Goal: Information Seeking & Learning: Learn about a topic

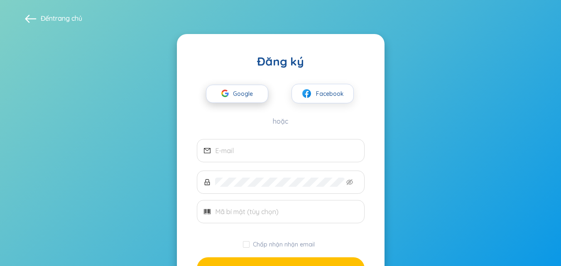
click at [244, 95] on font "Google" at bounding box center [243, 93] width 20 height 7
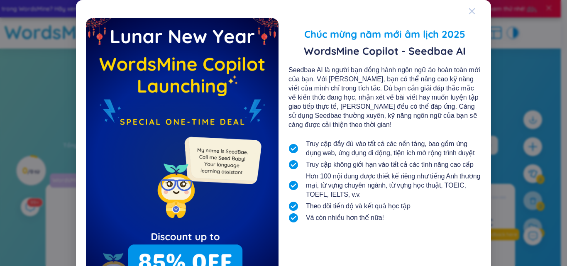
click at [473, 8] on span "Đóng" at bounding box center [479, 11] width 22 height 22
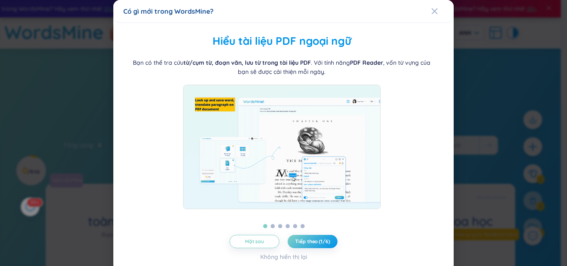
scroll to position [5, 0]
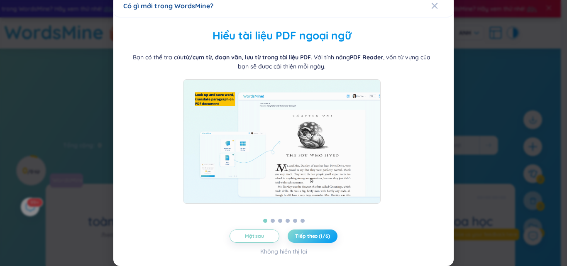
click at [318, 234] on font "Tiếp theo (1/6)" at bounding box center [312, 236] width 34 height 6
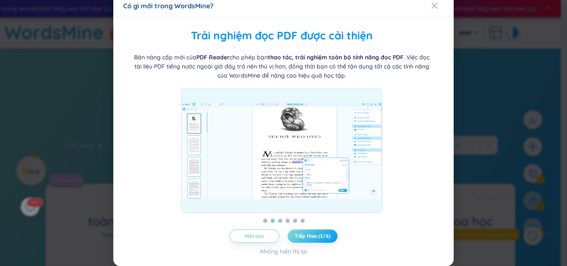
click at [317, 237] on font "Tiếp theo (2/6)" at bounding box center [312, 236] width 35 height 6
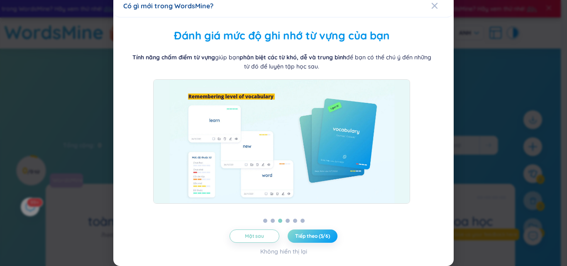
click at [317, 237] on font "Tiếp theo (3/6)" at bounding box center [312, 236] width 35 height 6
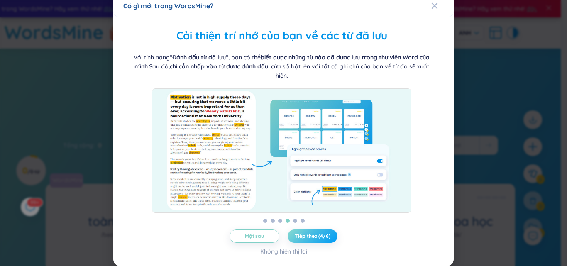
click at [317, 237] on font "Tiếp theo (4/6)" at bounding box center [312, 236] width 35 height 6
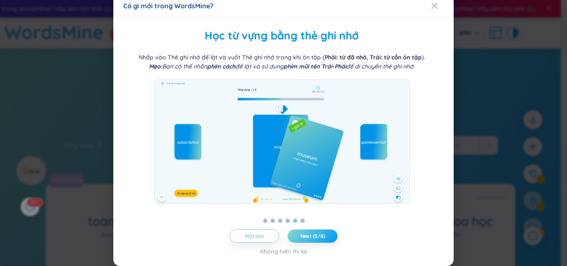
click at [317, 237] on span "Next (5/6)" at bounding box center [312, 236] width 24 height 7
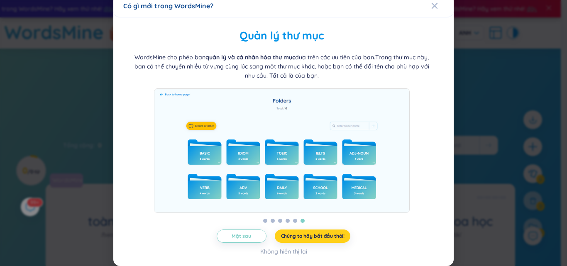
click at [317, 237] on font "Chúng ta hãy bắt đầu thôi!" at bounding box center [312, 236] width 63 height 6
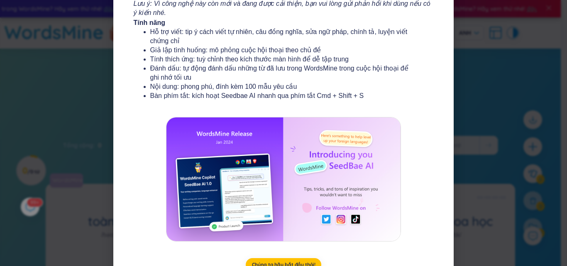
scroll to position [153, 0]
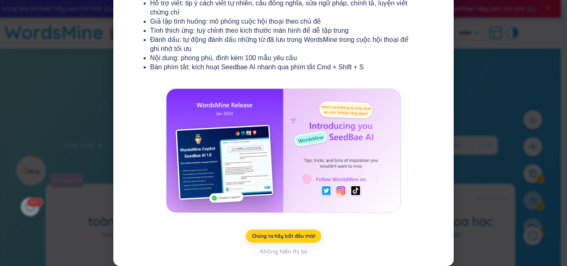
click at [299, 235] on font "Chúng ta hãy bắt đầu thôi!" at bounding box center [283, 236] width 63 height 6
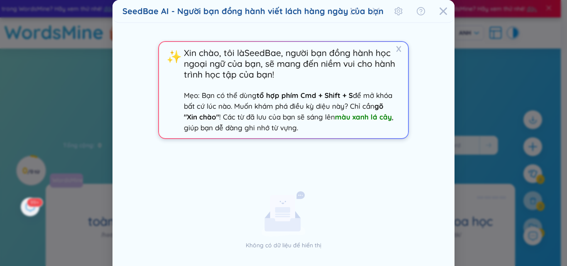
scroll to position [77, 0]
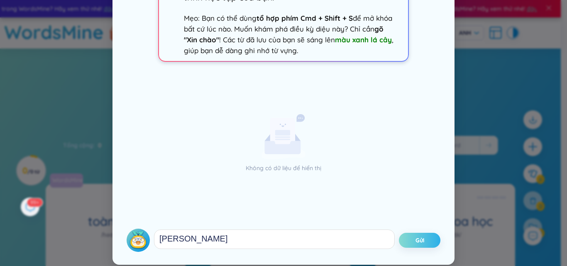
type textarea "Xin Chào"
click at [434, 237] on button "Gửi" at bounding box center [419, 240] width 41 height 15
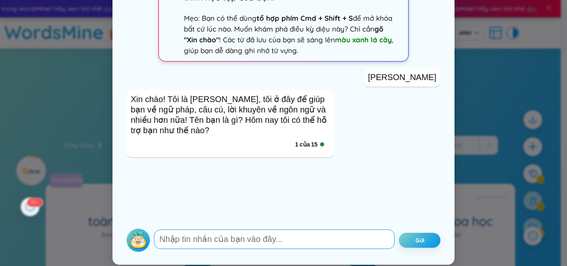
click at [244, 244] on textarea at bounding box center [274, 238] width 241 height 19
type textarea "bạn cs thể giúp tôi về từ vựng dc ko"
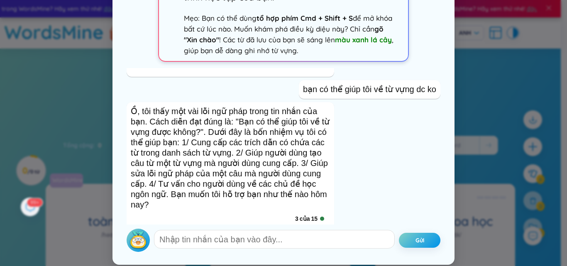
click at [305, 215] on font "của" at bounding box center [305, 218] width 10 height 7
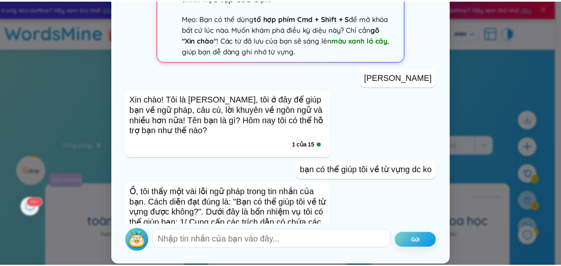
scroll to position [0, 0]
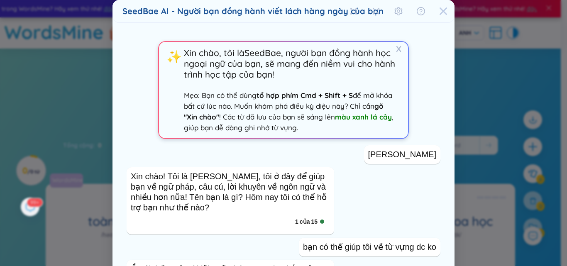
click at [444, 15] on div "Đóng" at bounding box center [443, 11] width 8 height 22
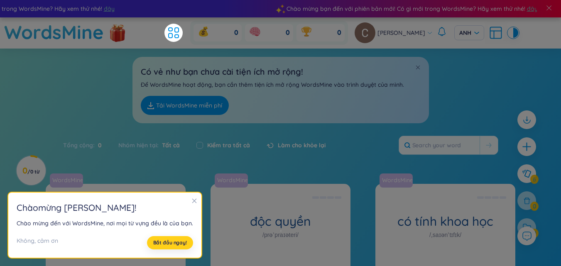
click at [180, 245] on font "Bắt đầu ngay!" at bounding box center [170, 242] width 34 height 6
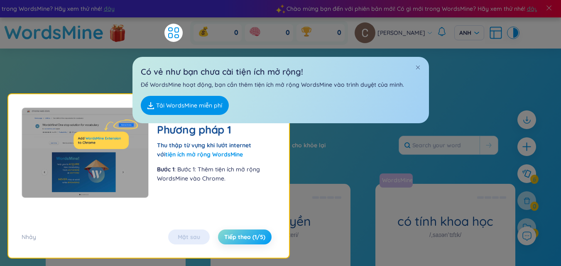
click at [242, 235] on font "Tiếp theo (1/5)" at bounding box center [244, 236] width 41 height 7
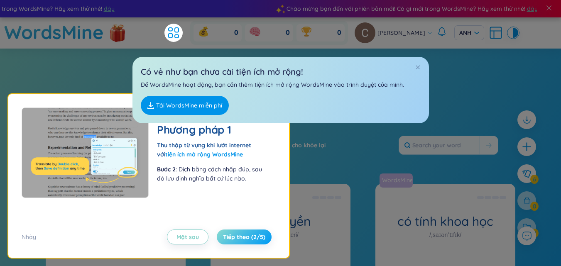
click at [249, 237] on font "Tiếp theo (2/5)" at bounding box center [244, 236] width 42 height 7
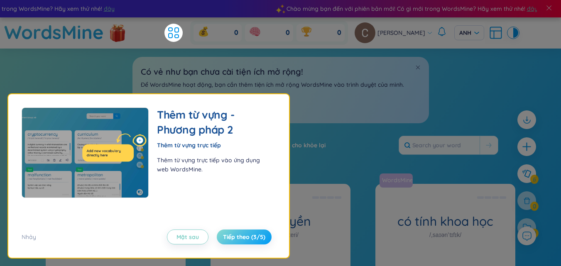
click at [246, 236] on font "Tiếp theo (3/5)" at bounding box center [244, 236] width 42 height 7
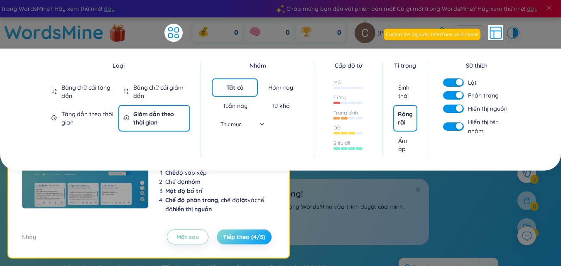
click at [246, 235] on font "Tiếp theo (4/5)" at bounding box center [244, 236] width 42 height 7
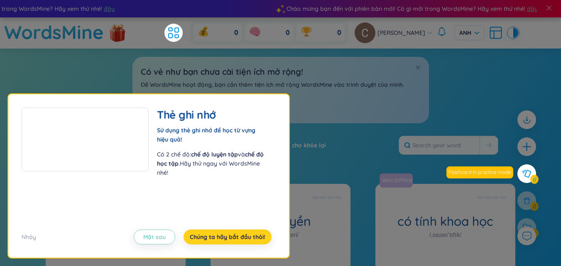
click at [246, 235] on font "Chúng ta hãy bắt đầu thôi!" at bounding box center [228, 236] width 76 height 7
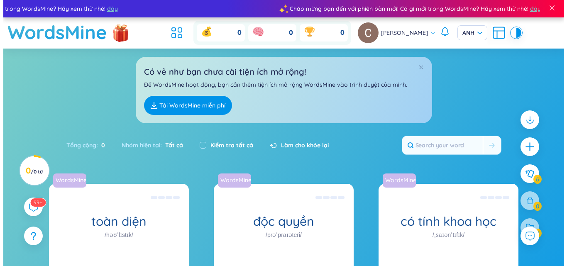
scroll to position [124, 0]
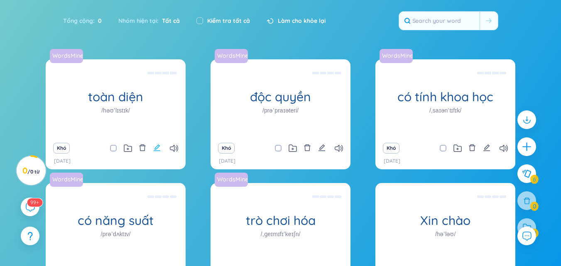
click at [159, 149] on icon "biên tập" at bounding box center [156, 147] width 7 height 7
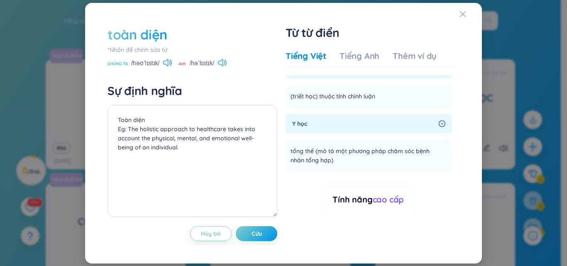
scroll to position [0, 0]
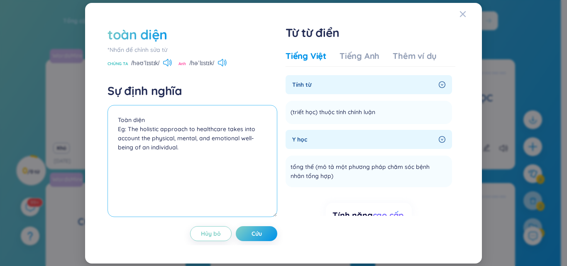
click at [184, 157] on textarea "Toàn diện Eg: The holistic approach to healthcare takes into account the physic…" at bounding box center [192, 161] width 170 height 112
click at [226, 96] on h4 "Sự định nghĩa" at bounding box center [192, 90] width 170 height 15
click at [405, 59] on font "Thêm ví dụ" at bounding box center [414, 56] width 44 height 10
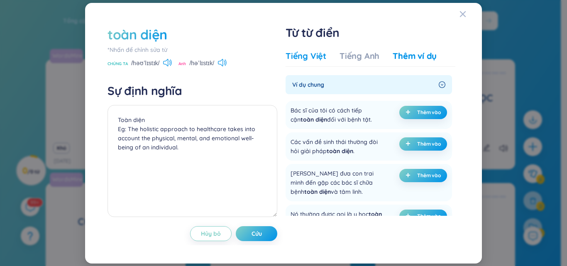
click at [317, 58] on font "Tiếng Việt" at bounding box center [305, 56] width 41 height 10
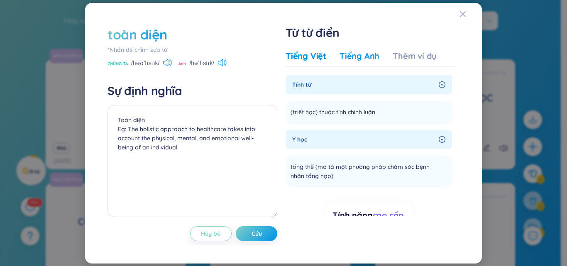
click at [353, 56] on font "Tiếng Anh" at bounding box center [359, 56] width 40 height 10
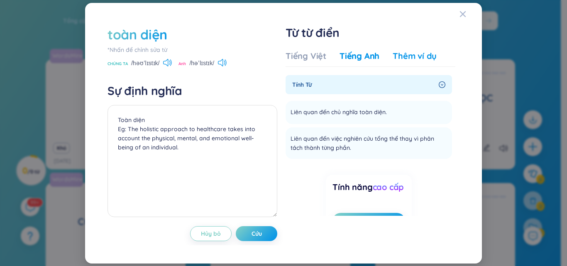
click at [408, 55] on font "Thêm ví dụ" at bounding box center [414, 56] width 44 height 10
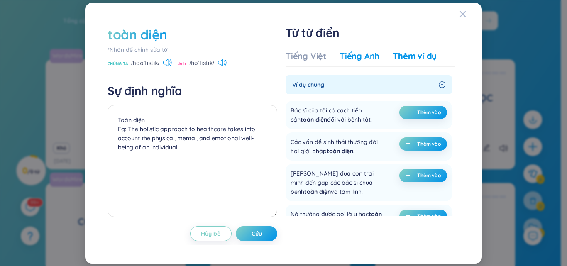
click at [365, 56] on font "Tiếng Anh" at bounding box center [359, 56] width 40 height 10
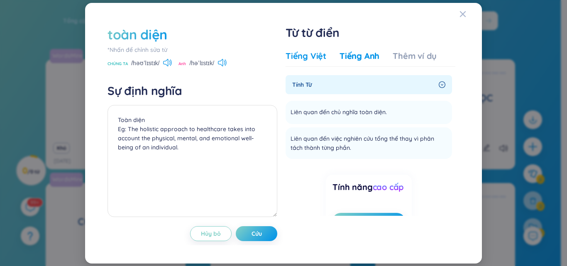
click at [313, 56] on font "Tiếng Việt" at bounding box center [305, 56] width 41 height 10
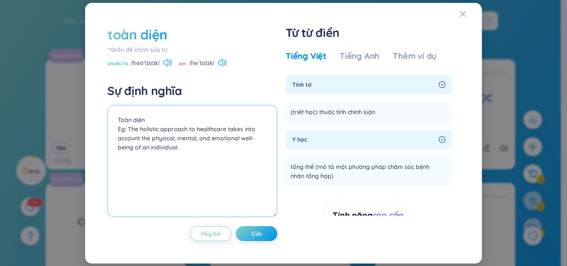
drag, startPoint x: 195, startPoint y: 155, endPoint x: 190, endPoint y: 149, distance: 7.7
click at [192, 151] on textarea "Toàn diện Eg: The holistic approach to healthcare takes into account the physic…" at bounding box center [192, 161] width 170 height 112
drag, startPoint x: 183, startPoint y: 145, endPoint x: 85, endPoint y: 126, distance: 100.1
click at [85, 126] on div "toàn diện *Nhấn để chỉnh sửa từ CHÚNG TA /həʊˈlɪstɪk/ Anh /həˈlɪstɪk/ Sự định n…" at bounding box center [283, 133] width 397 height 261
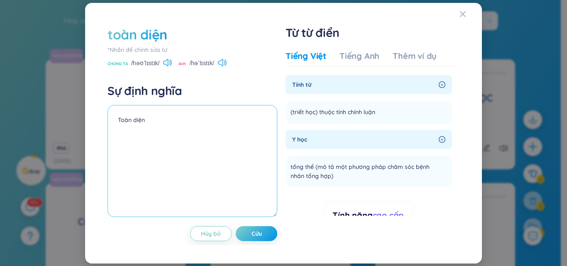
type textarea "Toàn diện"
click at [357, 63] on div "Tiếng Việt Tiếng Anh Thêm ví dụ" at bounding box center [360, 58] width 151 height 17
click at [359, 60] on font "Tiếng Anh" at bounding box center [359, 56] width 40 height 10
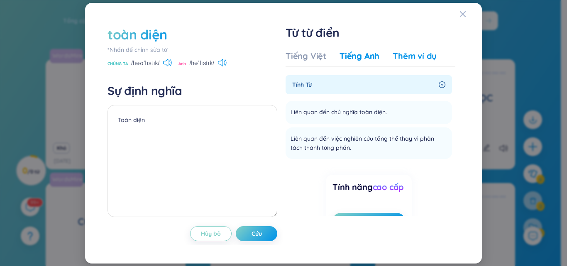
click at [404, 56] on font "Thêm ví dụ" at bounding box center [414, 56] width 44 height 10
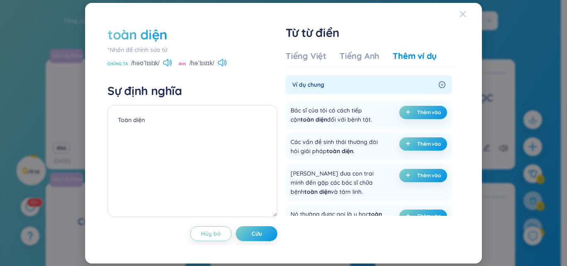
click at [464, 8] on div "Đóng" at bounding box center [462, 14] width 7 height 22
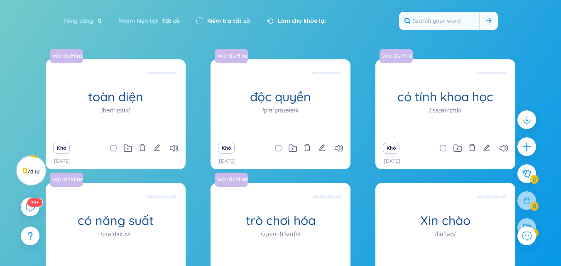
click at [422, 25] on input "text" at bounding box center [439, 21] width 80 height 18
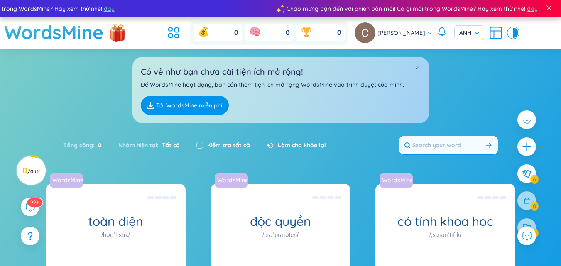
click at [428, 152] on input "text" at bounding box center [439, 145] width 80 height 18
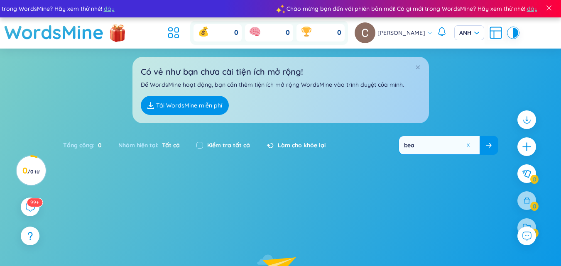
type input "beat"
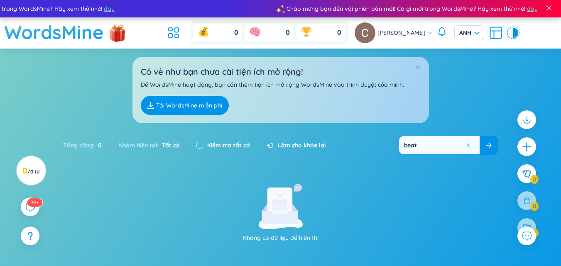
click at [486, 147] on icon at bounding box center [488, 145] width 6 height 5
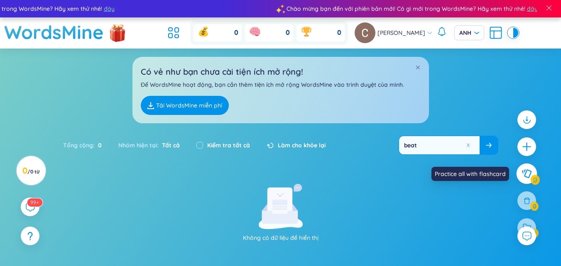
click at [529, 171] on icon at bounding box center [527, 173] width 10 height 9
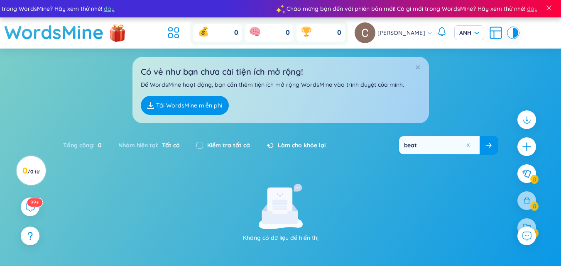
click at [527, 202] on div at bounding box center [526, 177] width 27 height 143
click at [523, 235] on icon at bounding box center [526, 235] width 11 height 11
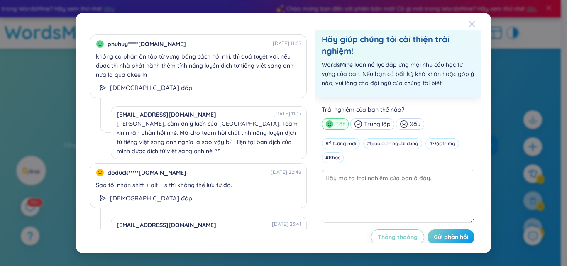
drag, startPoint x: 477, startPoint y: 24, endPoint x: 408, endPoint y: 41, distance: 70.3
click at [476, 24] on span "Đóng" at bounding box center [479, 24] width 22 height 22
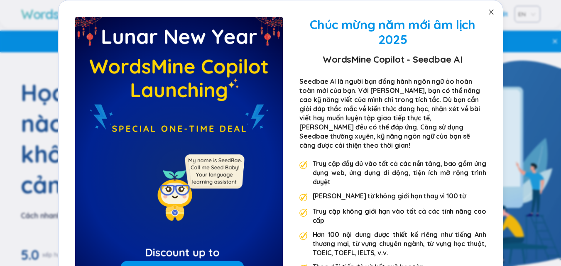
click at [483, 8] on span "Đóng" at bounding box center [490, 11] width 23 height 23
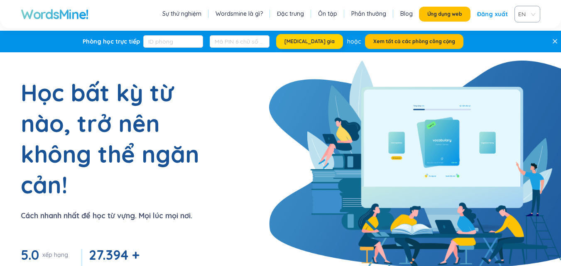
click at [318, 43] on font "Tham gia" at bounding box center [309, 41] width 50 height 6
click at [419, 43] on font "Xem tất cả các phòng công cộng" at bounding box center [414, 41] width 82 height 6
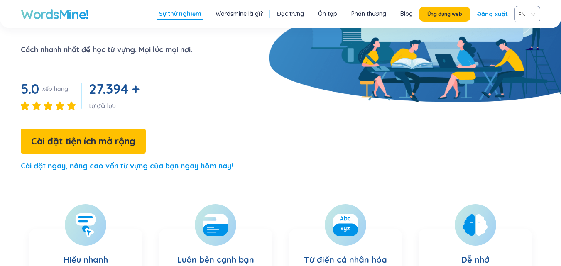
scroll to position [249, 0]
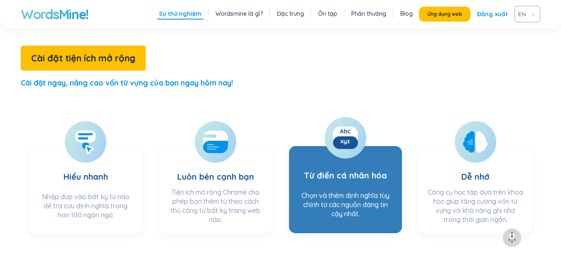
click at [334, 153] on div at bounding box center [344, 137] width 41 height 41
click at [358, 142] on div at bounding box center [344, 137] width 41 height 41
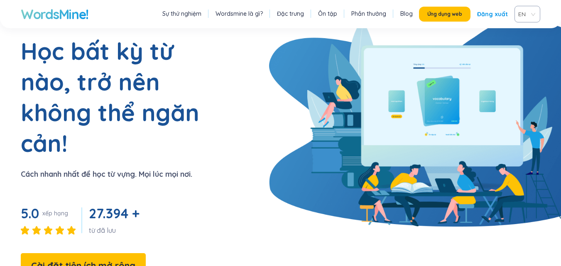
scroll to position [0, 0]
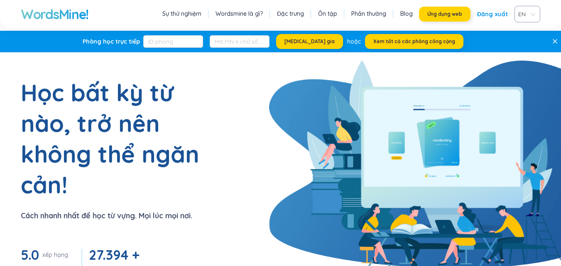
click at [450, 16] on font "Ứng dụng web" at bounding box center [444, 14] width 35 height 6
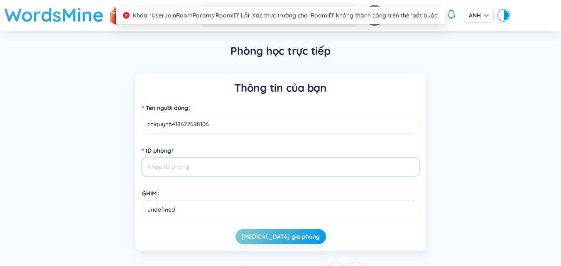
click at [199, 170] on input "ID phòng" at bounding box center [280, 167] width 277 height 19
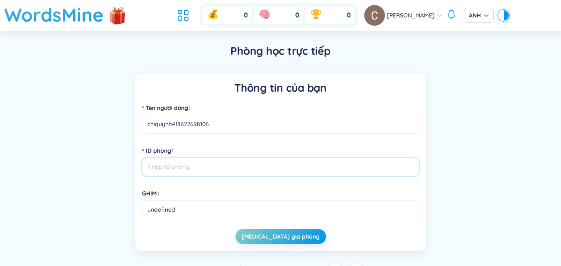
scroll to position [14, 0]
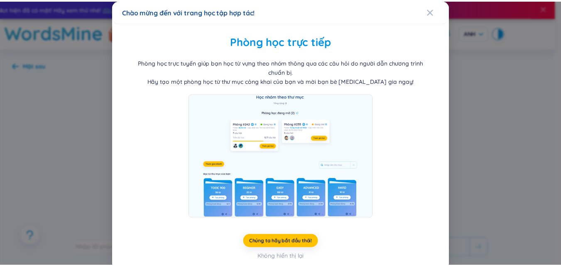
scroll to position [5, 0]
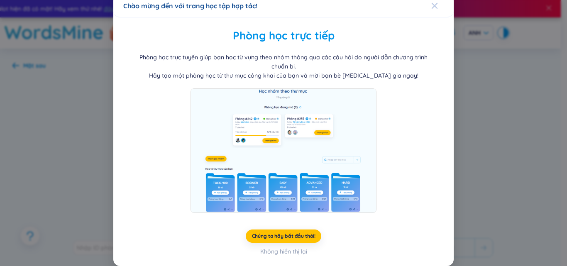
click at [436, 7] on span "Đóng" at bounding box center [442, 6] width 22 height 22
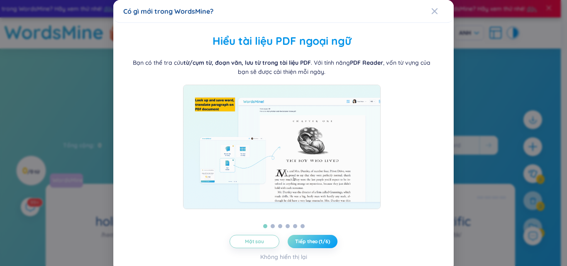
click at [309, 241] on font "Tiếp theo (1/6)" at bounding box center [312, 241] width 34 height 6
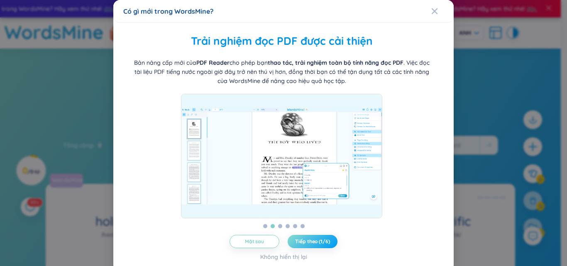
click at [309, 241] on font "Tiếp theo (1/6)" at bounding box center [312, 241] width 34 height 6
click at [309, 241] on span "Next (2/6)" at bounding box center [312, 241] width 24 height 7
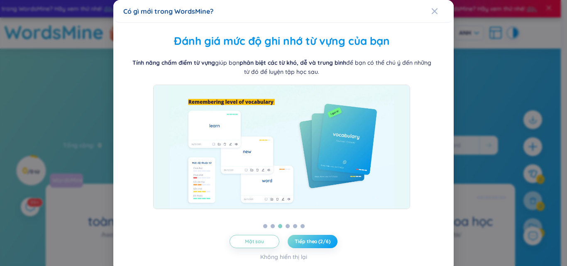
click at [309, 241] on font "Tiếp theo (2/6)" at bounding box center [312, 241] width 35 height 6
click at [307, 241] on span "Tiếp theo (3/6)" at bounding box center [312, 241] width 35 height 7
click at [307, 241] on font "Tiếp theo (3/6)" at bounding box center [312, 241] width 35 height 6
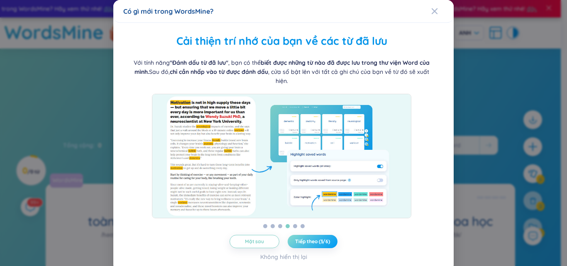
click at [307, 243] on font "Tiếp theo (3/6)" at bounding box center [312, 241] width 35 height 6
click at [431, 11] on icon "Đóng" at bounding box center [434, 11] width 7 height 7
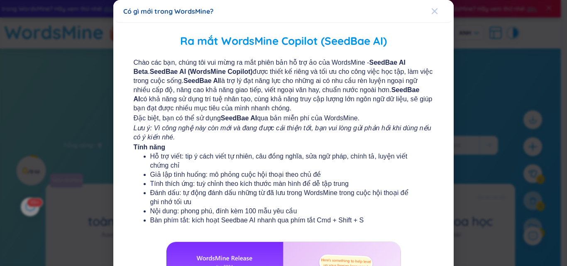
click at [434, 8] on span "Đóng" at bounding box center [442, 11] width 22 height 22
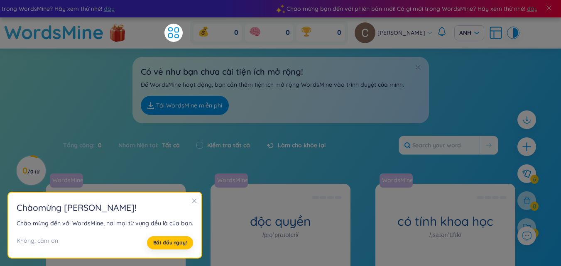
scroll to position [83, 0]
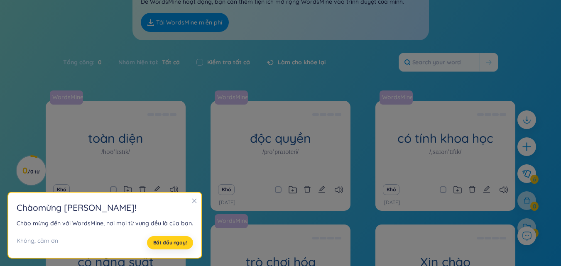
click at [172, 240] on font "Bắt đầu ngay!" at bounding box center [170, 242] width 34 height 6
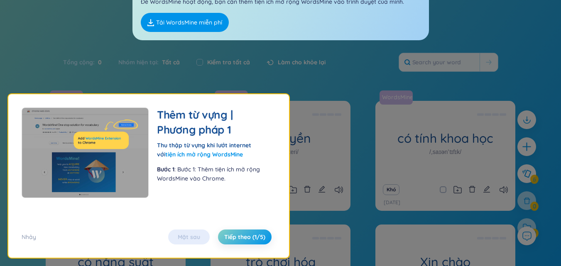
drag, startPoint x: 261, startPoint y: 233, endPoint x: 248, endPoint y: 229, distance: 14.2
click at [254, 232] on button "Tiếp theo (1/5)" at bounding box center [245, 236] width 54 height 15
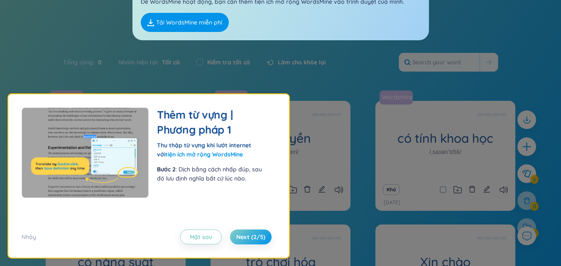
click at [248, 229] on div "Nhảy Mặt sau Next (2/5)" at bounding box center [149, 231] width 254 height 25
click at [248, 232] on div "Nhảy Mặt sau Next (2/5)" at bounding box center [149, 231] width 254 height 25
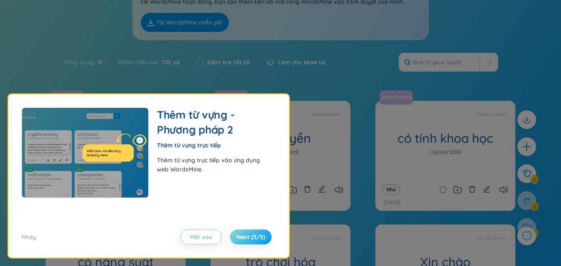
click at [251, 236] on span "Next (3/5)" at bounding box center [250, 237] width 29 height 8
click at [251, 236] on font "Tiếp theo (3/5)" at bounding box center [244, 236] width 42 height 7
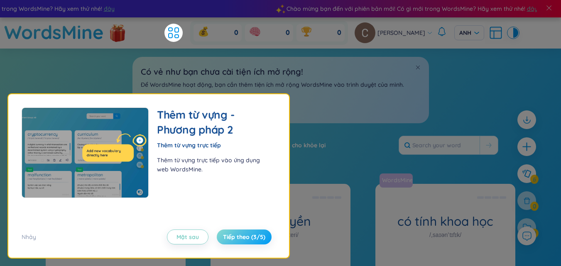
click at [251, 236] on span "Tiếp theo (3/5)" at bounding box center [244, 237] width 42 height 8
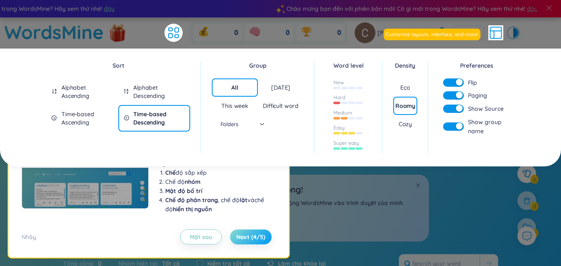
click at [251, 236] on span "Next (4/5)" at bounding box center [250, 237] width 29 height 8
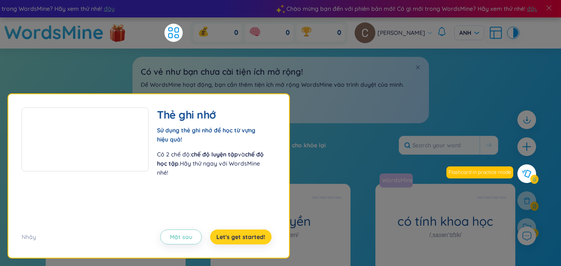
click at [252, 236] on span "Let's get started!" at bounding box center [240, 237] width 49 height 8
click at [252, 236] on div "Thẻ ghi nhớ Sử dụng thẻ ghi nhớ để học từ vựng hiệu quả! Có 2 chế độ: chế độ lu…" at bounding box center [148, 175] width 280 height 163
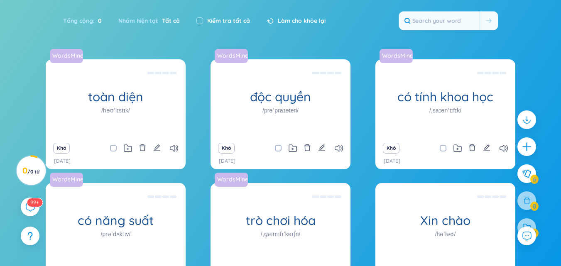
scroll to position [195, 0]
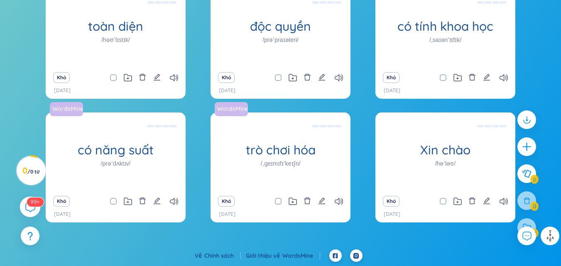
click at [36, 207] on div "99+" at bounding box center [30, 207] width 21 height 21
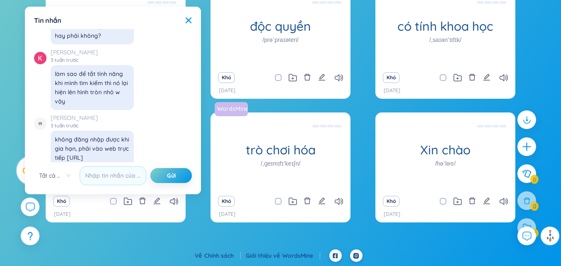
scroll to position [9764, 0]
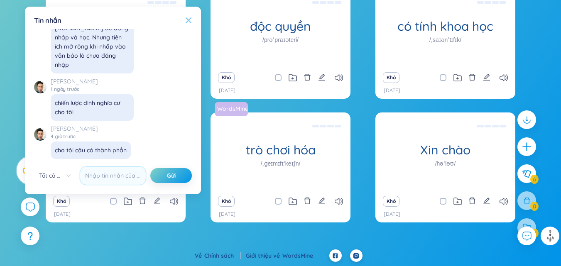
click at [186, 22] on icon at bounding box center [188, 20] width 7 height 7
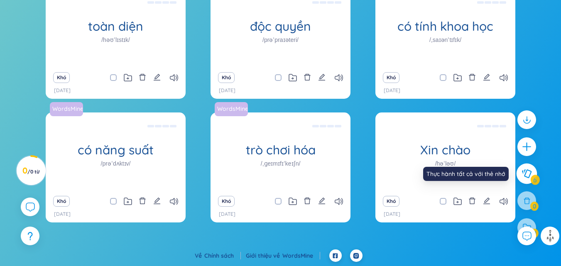
click at [529, 174] on icon at bounding box center [527, 173] width 10 height 9
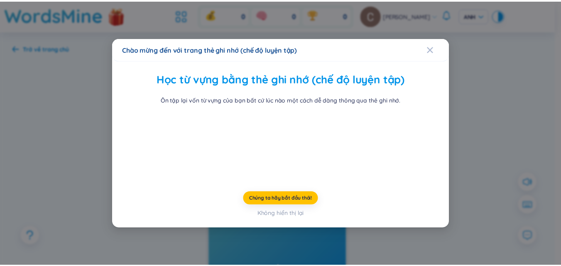
scroll to position [32, 0]
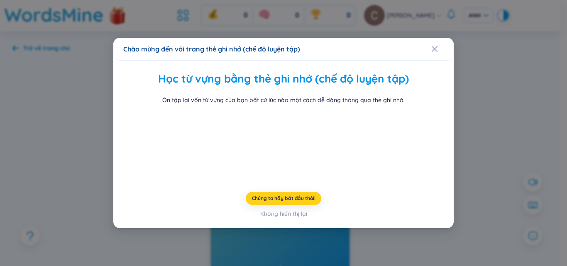
click at [285, 201] on font "Chúng ta hãy bắt đầu thôi!" at bounding box center [283, 198] width 63 height 6
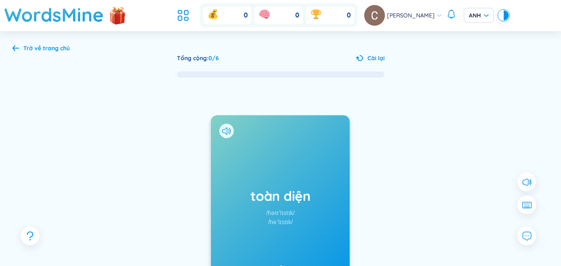
scroll to position [83, 0]
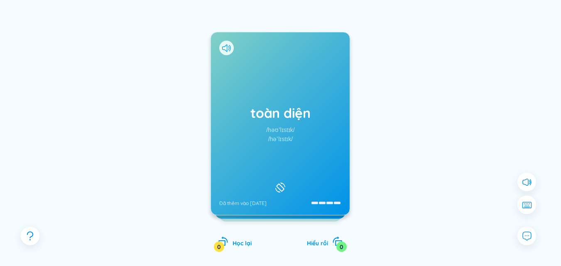
click at [302, 136] on div "toàn diện /həʊˈlɪstɪk/ /həˈlɪstɪk/ Đã thêm vào [DATE]" at bounding box center [280, 123] width 139 height 183
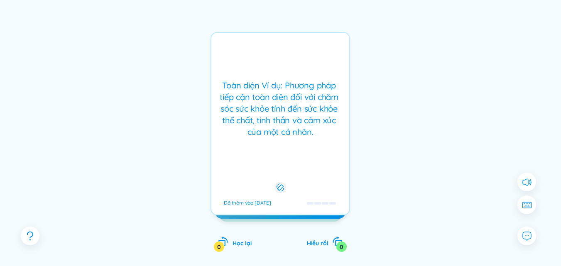
click at [283, 171] on div "Toàn diện Ví dụ: Phương pháp tiếp cận toàn diện đối với chăm sóc sức khỏe tính …" at bounding box center [279, 123] width 139 height 183
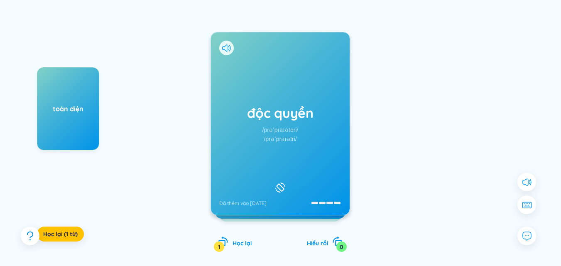
click at [278, 180] on div at bounding box center [280, 187] width 14 height 14
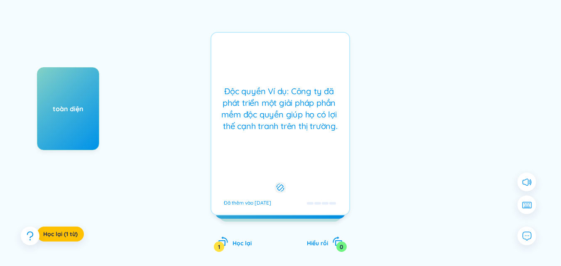
click at [283, 183] on icon at bounding box center [280, 188] width 8 height 10
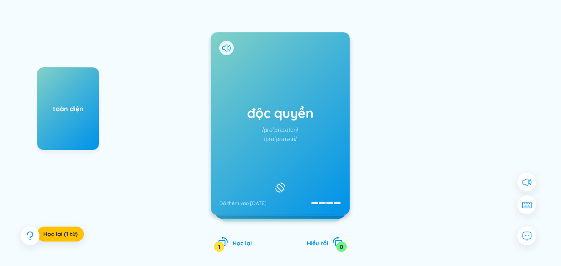
click at [315, 200] on div "độc quyền /prəˈpraɪəteri/ /prəˈpraɪətri/ Đã thêm vào [DATE]" at bounding box center [280, 123] width 139 height 183
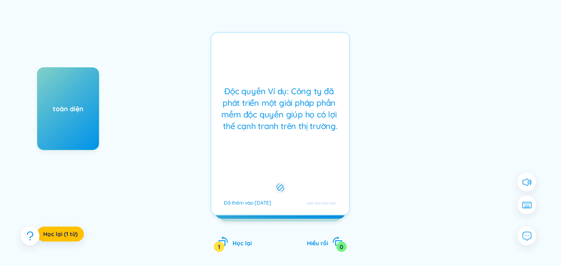
click at [297, 190] on div "Độc quyền Ví dụ: Công ty đã phát triển một giải pháp phần mềm độc quyền giúp họ…" at bounding box center [279, 123] width 139 height 183
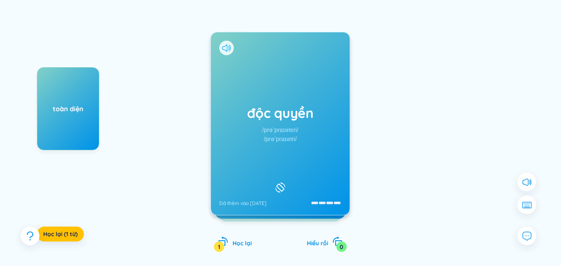
click at [225, 50] on icon at bounding box center [226, 47] width 9 height 7
click at [282, 185] on icon at bounding box center [280, 188] width 12 height 10
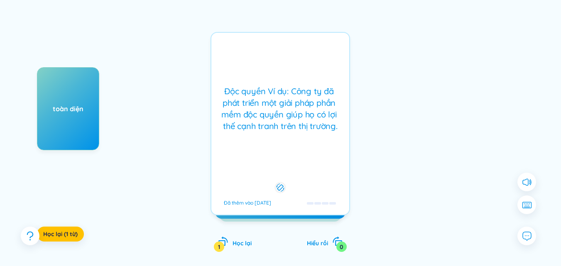
click at [282, 185] on rect at bounding box center [280, 188] width 6 height 6
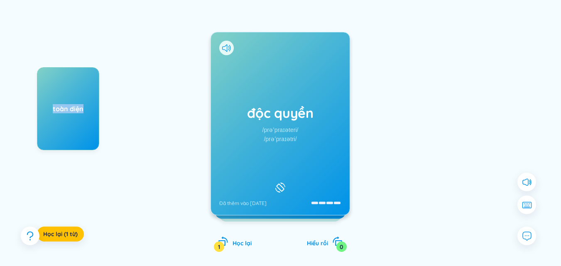
drag, startPoint x: 48, startPoint y: 97, endPoint x: 93, endPoint y: 98, distance: 45.6
click at [93, 98] on div "toàn diện" at bounding box center [68, 108] width 62 height 83
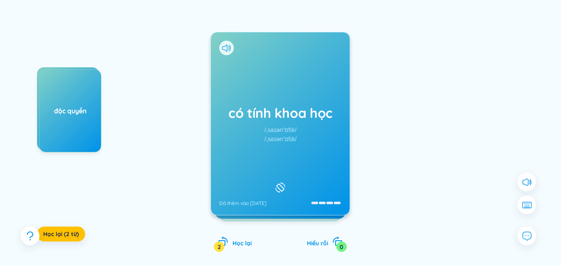
click at [217, 41] on div "có tính khoa học /ˌsaɪənˈtɪfɪk/ /ˌsaɪənˈtɪfɪk/ Đã thêm vào [DATE]" at bounding box center [280, 123] width 139 height 183
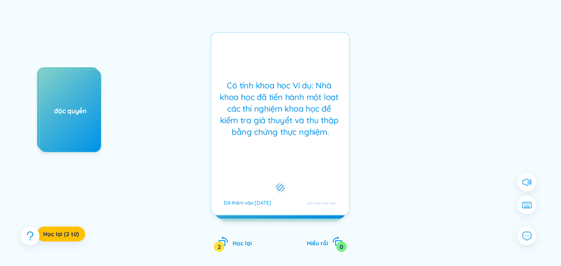
click at [257, 76] on div "Có tính khoa học Ví dụ: Nhà khoa học đã tiến hành một loạt các thí nghiệm khoa …" at bounding box center [279, 123] width 139 height 183
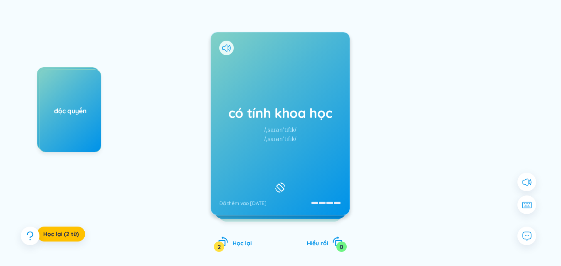
click at [259, 82] on div "có tính khoa học /ˌsaɪənˈtɪfɪk/ /ˌsaɪənˈtɪfɪk/ Đã thêm vào [DATE]" at bounding box center [279, 123] width 139 height 183
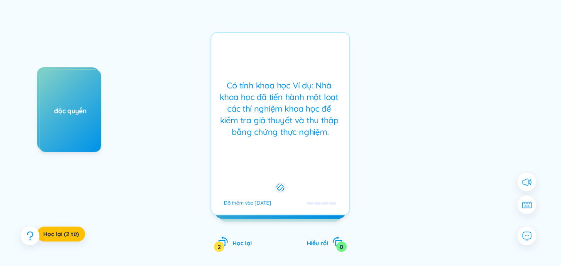
click at [267, 103] on font "Có tính khoa học Ví dụ: Nhà khoa học đã tiến hành một loạt các thí nghiệm khoa …" at bounding box center [279, 109] width 121 height 58
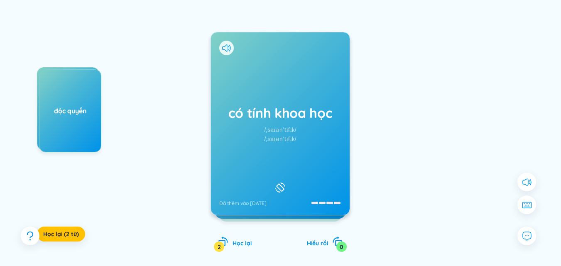
click at [226, 41] on div at bounding box center [226, 48] width 15 height 15
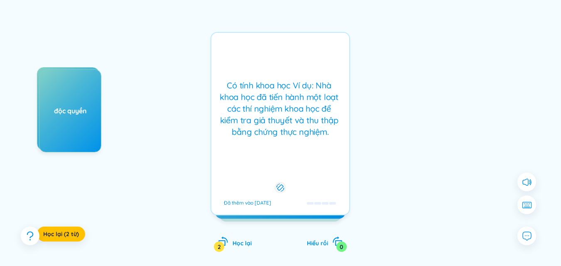
click at [263, 64] on div "Có tính khoa học Ví dụ: Nhà khoa học đã tiến hành một loạt các thí nghiệm khoa …" at bounding box center [279, 123] width 139 height 183
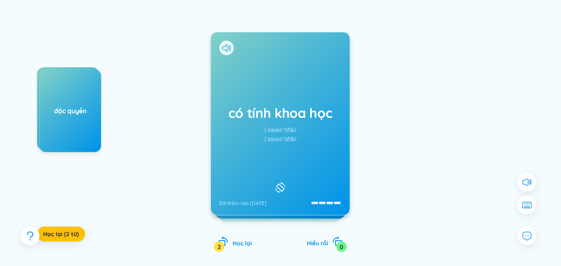
click at [231, 46] on div at bounding box center [226, 48] width 15 height 15
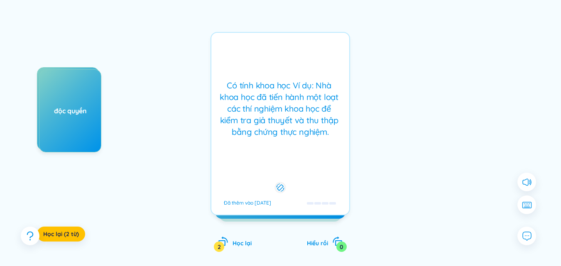
click at [281, 182] on div at bounding box center [280, 187] width 11 height 11
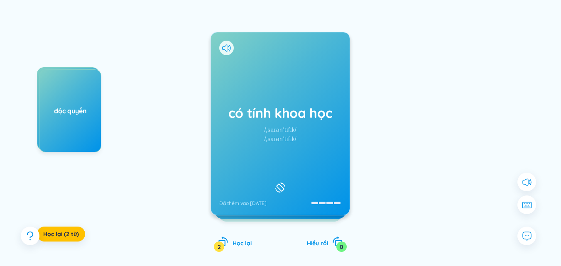
click at [313, 206] on div "có tính khoa học /ˌsaɪənˈtɪfɪk/ /ˌsaɪənˈtɪfɪk/ Đã thêm vào [DATE]" at bounding box center [280, 123] width 139 height 183
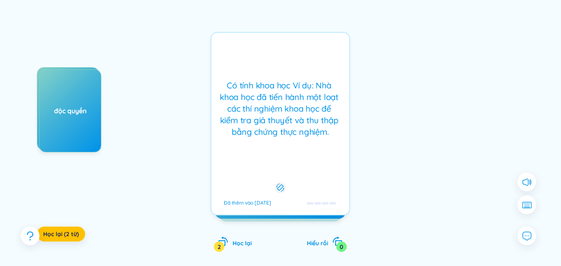
click at [313, 201] on div at bounding box center [322, 203] width 30 height 7
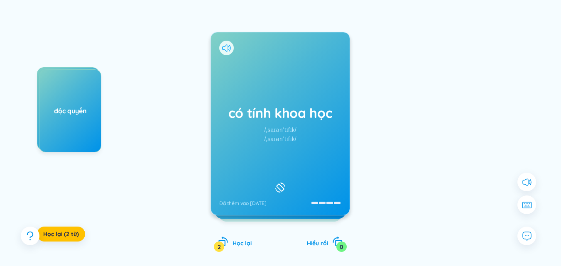
click at [226, 47] on icon at bounding box center [226, 47] width 9 height 7
click at [282, 183] on icon at bounding box center [280, 188] width 12 height 10
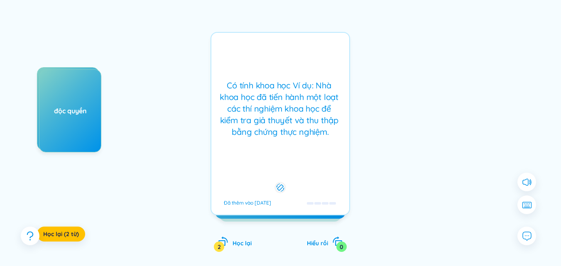
click at [286, 187] on div at bounding box center [280, 187] width 11 height 11
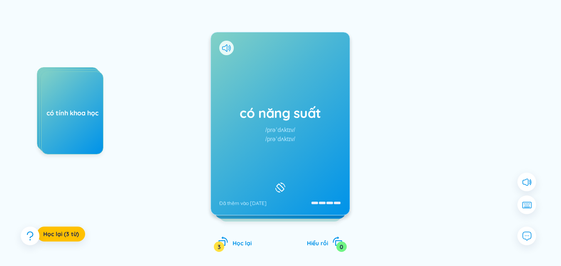
click at [222, 48] on div at bounding box center [226, 48] width 15 height 15
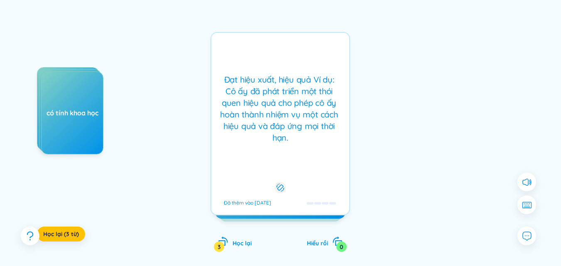
click at [264, 86] on font "Đạt hiệu xuất, hiệu quả Ví dụ: Cô ấy đã phát triển một thói quen hiệu quả cho p…" at bounding box center [280, 108] width 120 height 68
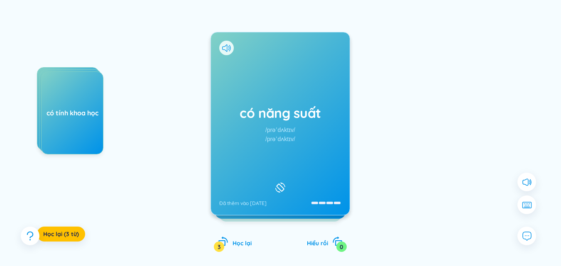
click at [221, 49] on div at bounding box center [226, 48] width 15 height 15
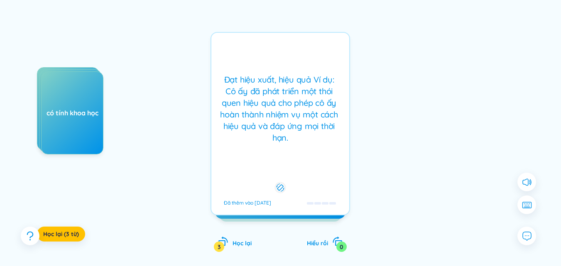
click at [221, 43] on div "Đạt hiệu xuất, hiệu quả Ví dụ: Cô ấy đã phát triển một thói quen hiệu quả cho p…" at bounding box center [279, 123] width 139 height 183
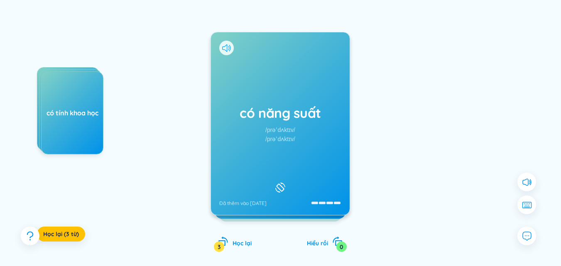
click at [226, 48] on icon at bounding box center [226, 47] width 9 height 7
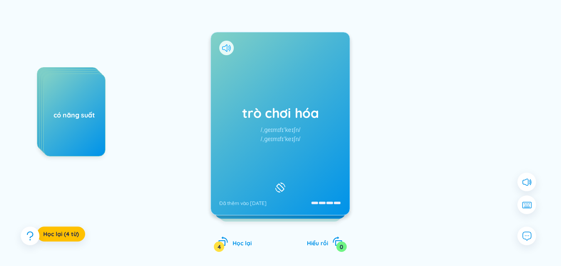
click at [229, 45] on icon at bounding box center [226, 47] width 9 height 7
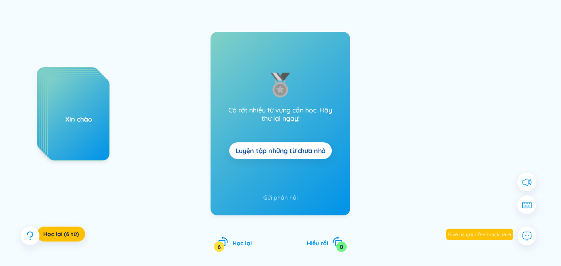
click at [297, 150] on font "Luyện tập những từ chưa nhớ" at bounding box center [280, 150] width 90 height 8
